Goal: Task Accomplishment & Management: Manage account settings

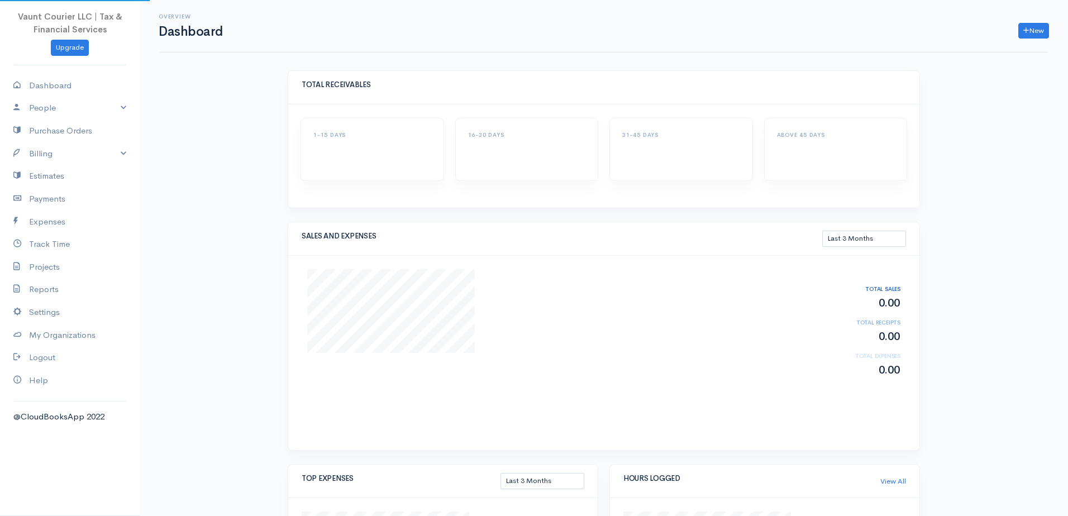
select select "90"
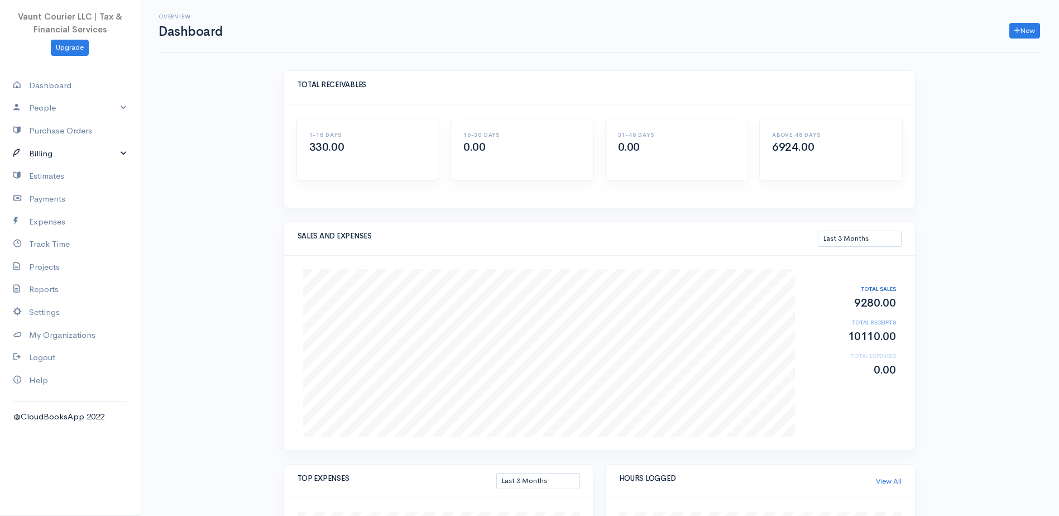
click at [123, 154] on link "Billing" at bounding box center [70, 153] width 140 height 23
click at [42, 175] on link "Invoice" at bounding box center [70, 175] width 140 height 20
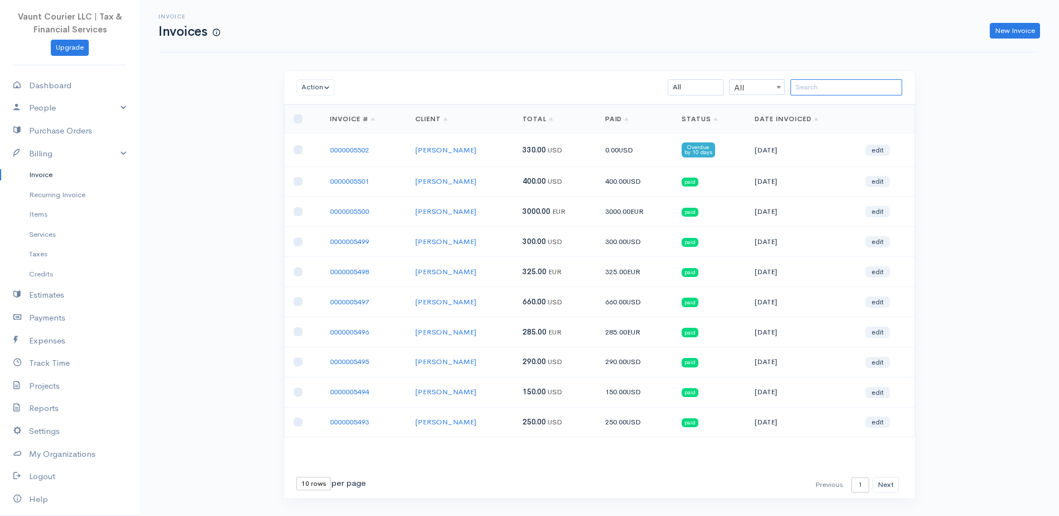
click at [835, 83] on input "search" at bounding box center [847, 87] width 112 height 16
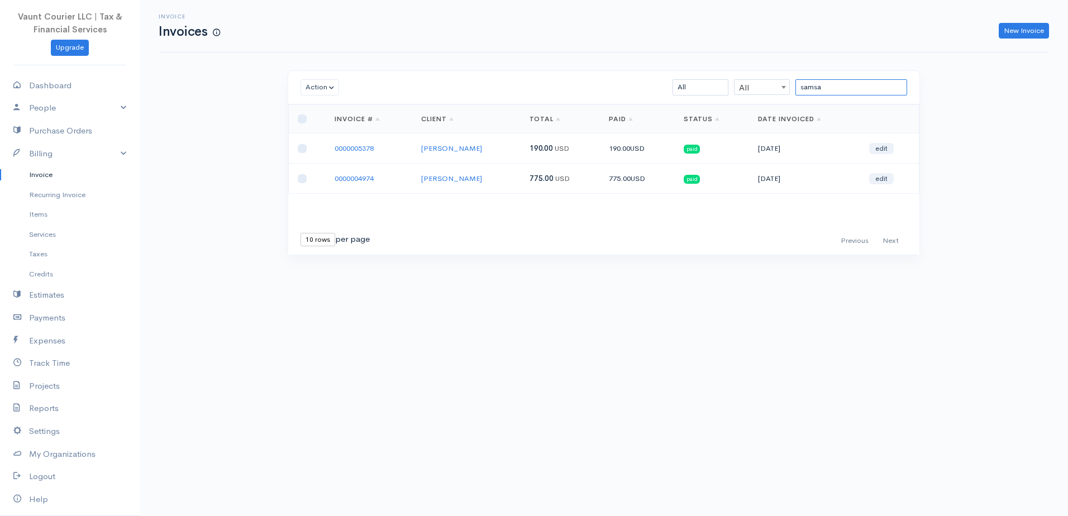
type input "samsa"
click at [369, 176] on link "0000004974" at bounding box center [353, 178] width 39 height 9
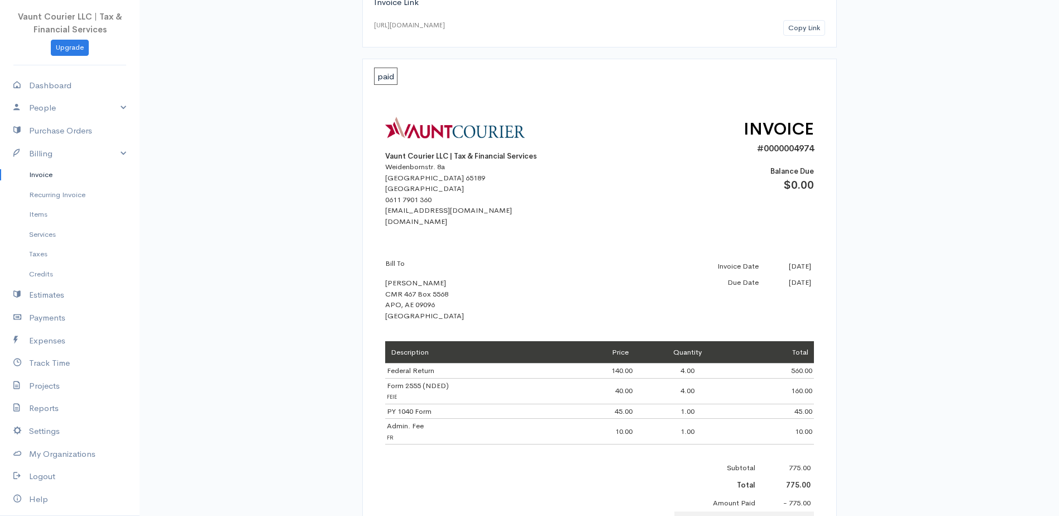
scroll to position [223, 0]
